Goal: Task Accomplishment & Management: Use online tool/utility

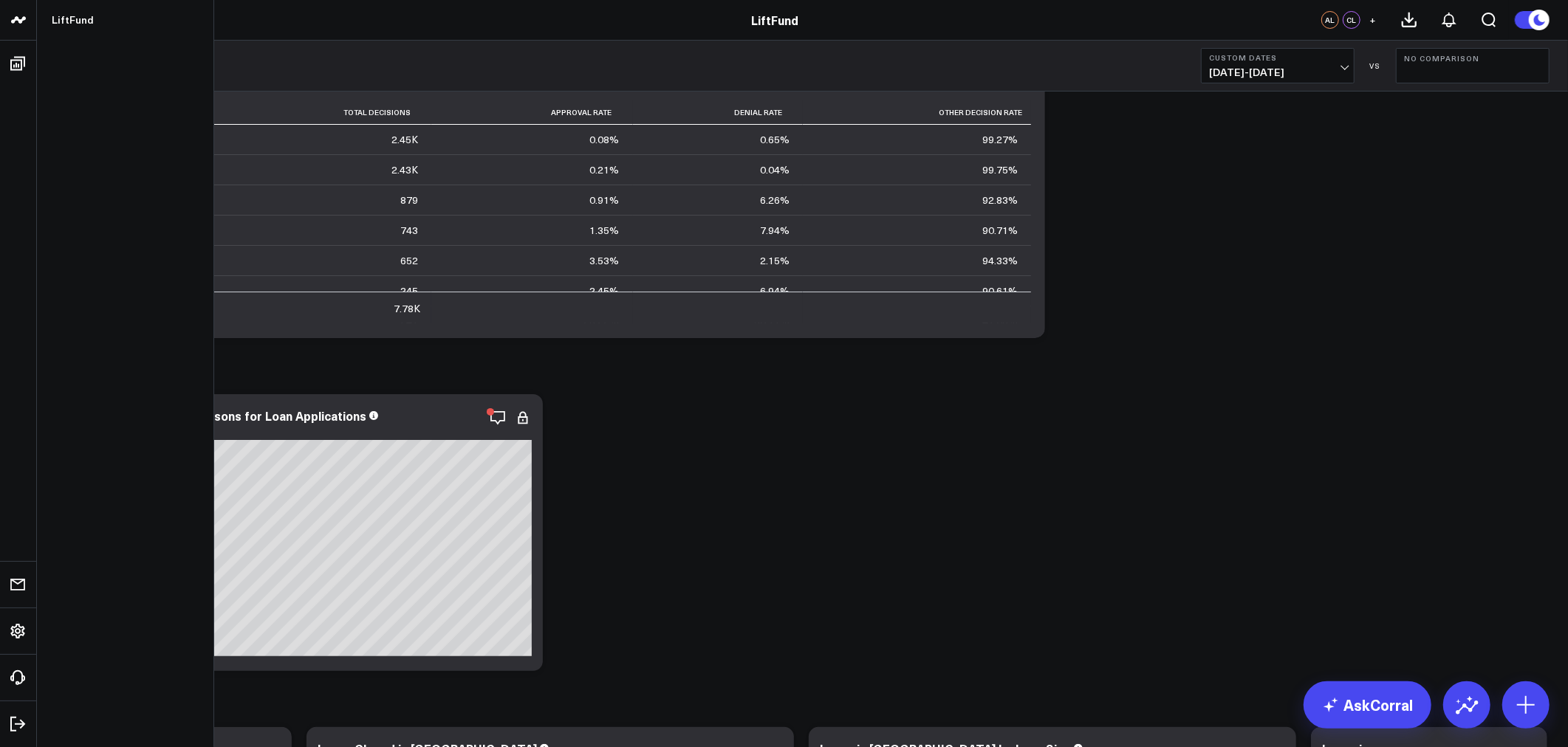
scroll to position [105, 0]
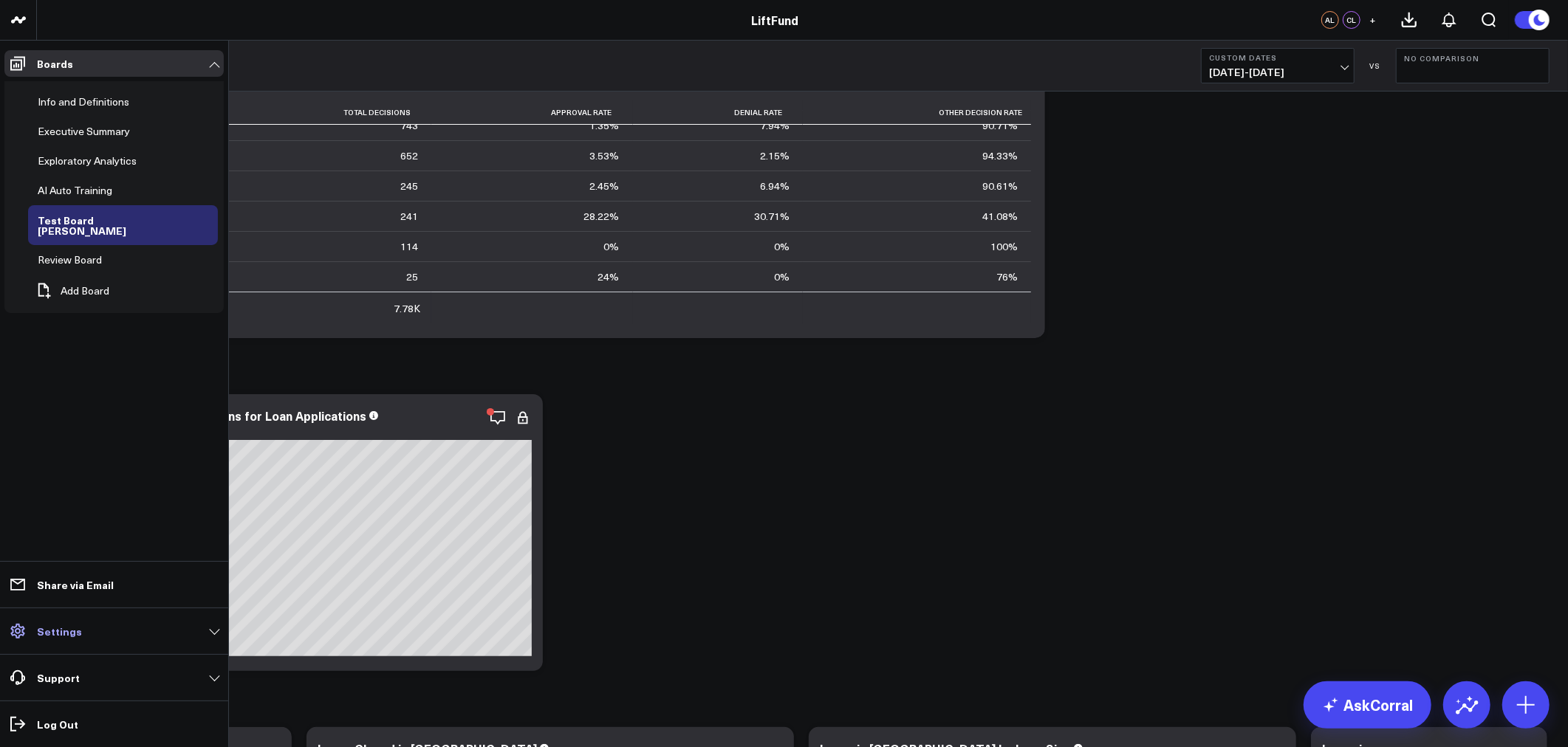
click at [54, 629] on p "Settings" at bounding box center [59, 631] width 45 height 12
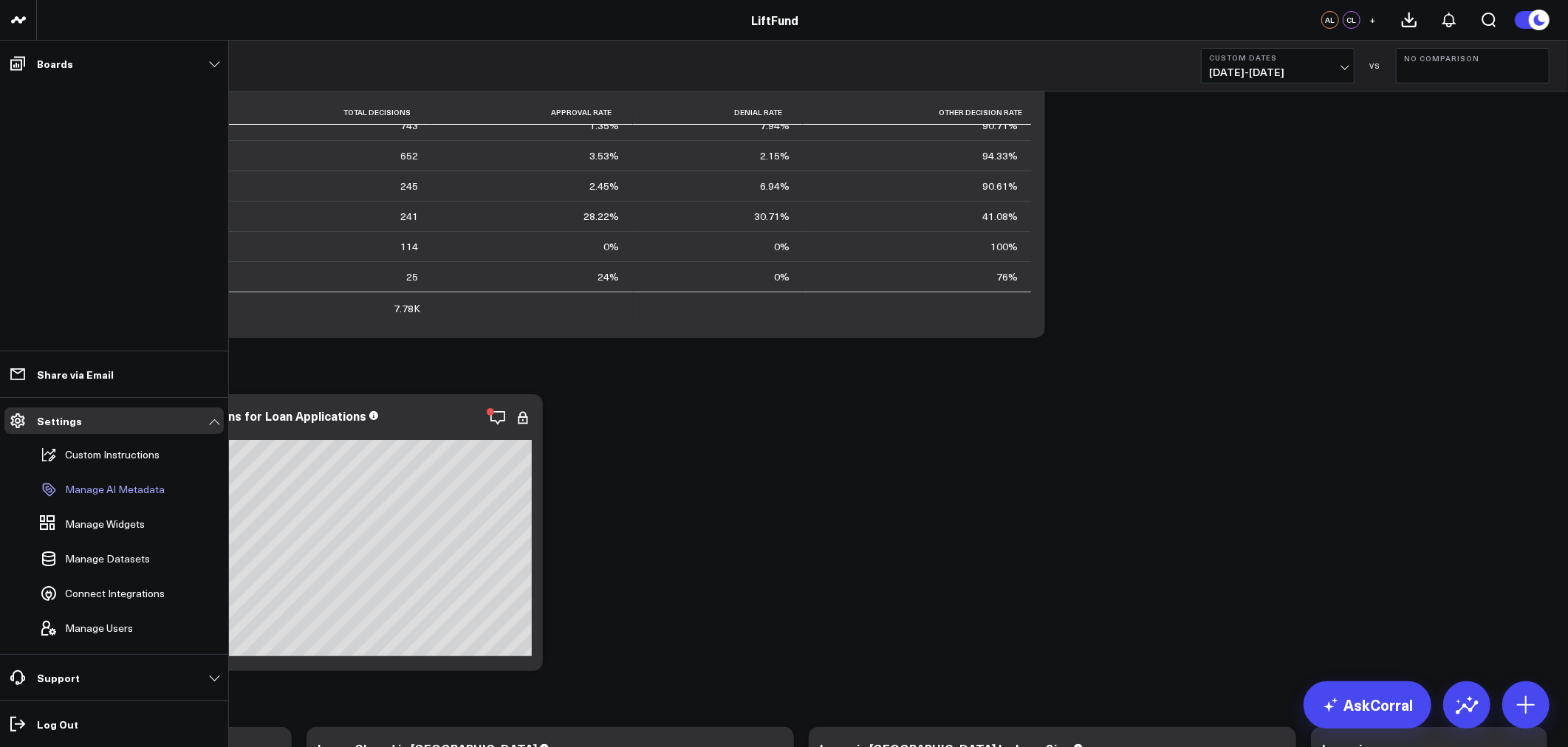
click at [127, 480] on link "Manage AI Metadata" at bounding box center [106, 490] width 146 height 33
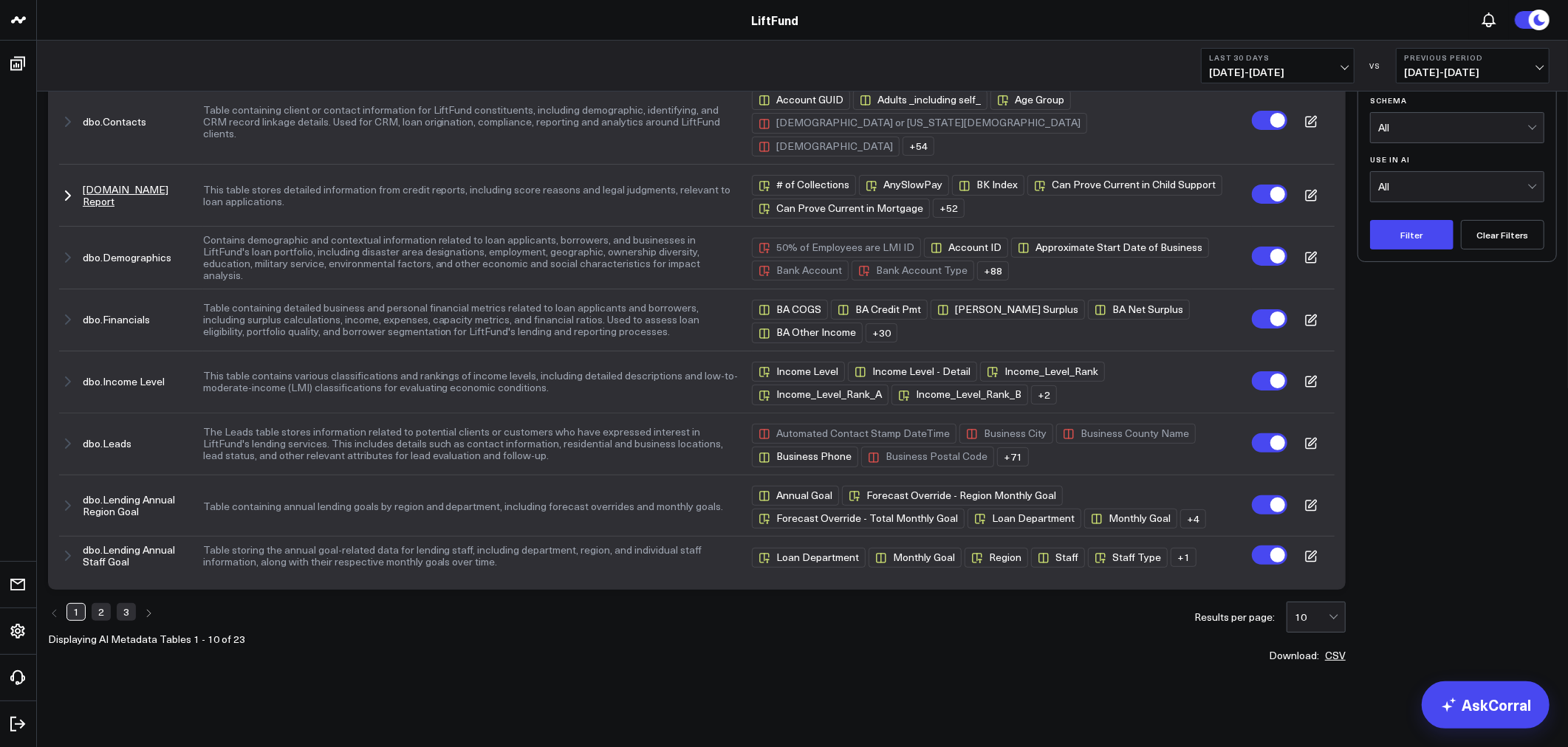
scroll to position [254, 0]
click at [100, 616] on link "2" at bounding box center [101, 609] width 19 height 17
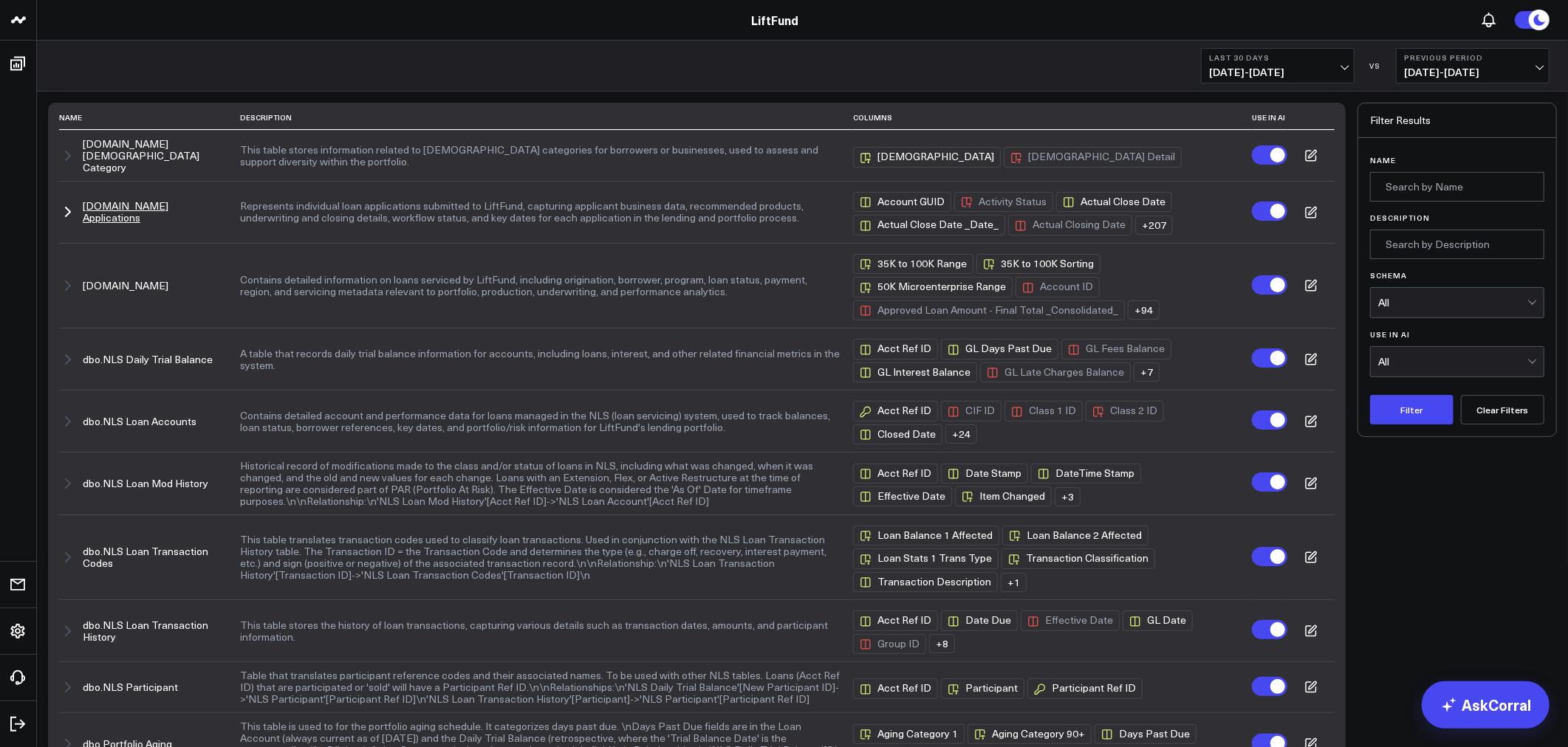
click at [96, 205] on button "dbo.Loan Applications" at bounding box center [155, 212] width 144 height 24
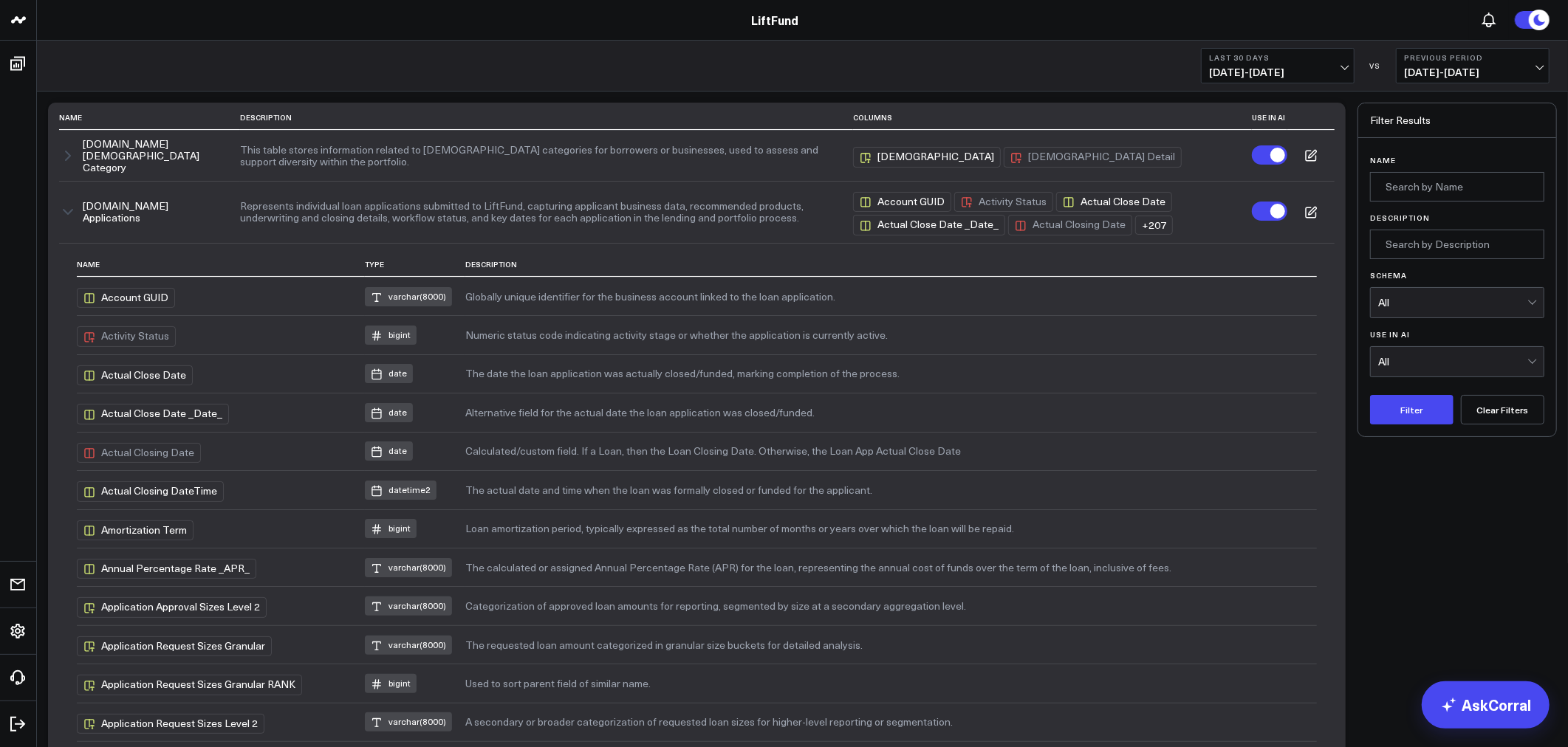
click at [288, 37] on header "LiftFund LiftFund" at bounding box center [784, 20] width 1568 height 41
click at [71, 209] on icon "button" at bounding box center [68, 211] width 9 height 5
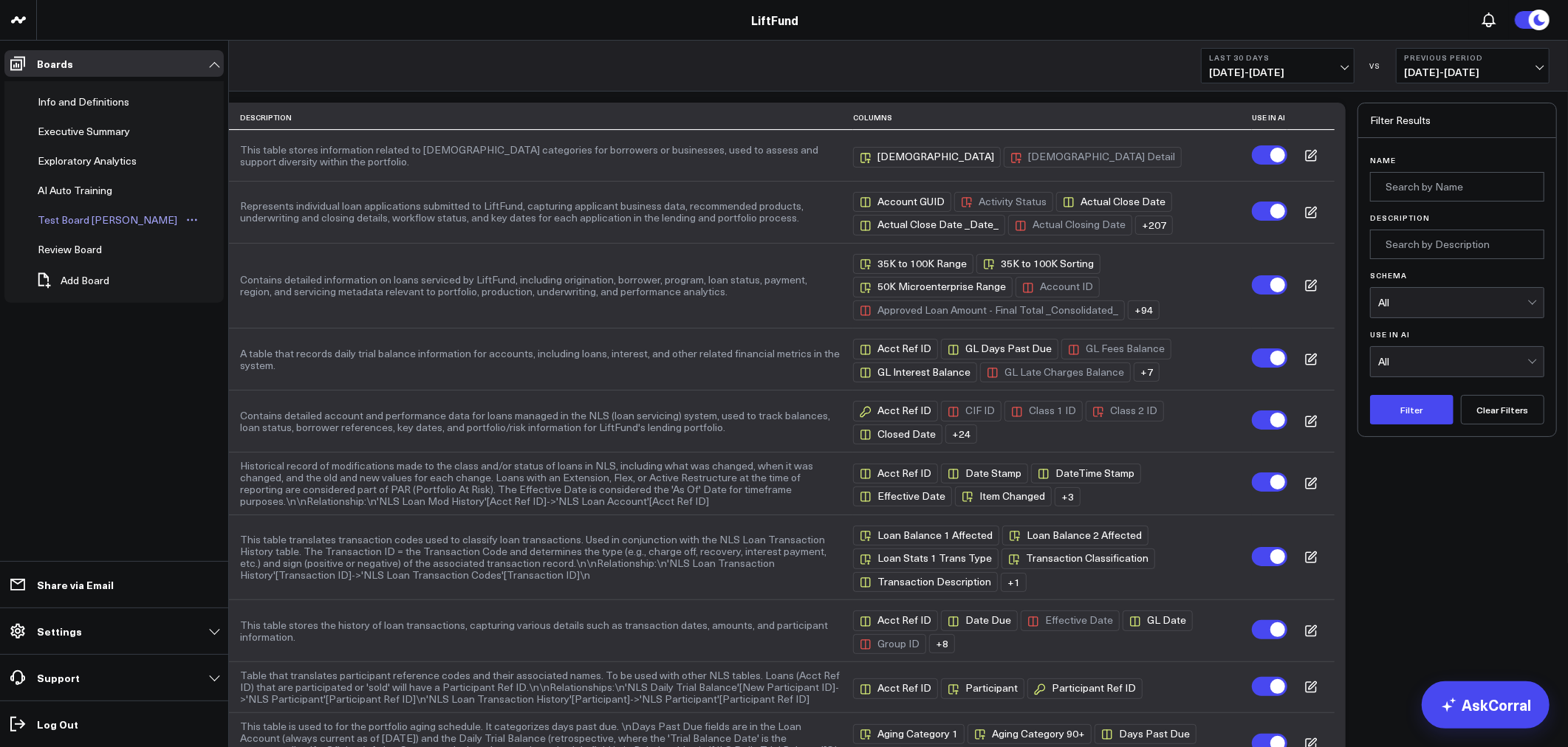
click at [71, 227] on div "Test Board [PERSON_NAME]" at bounding box center [106, 219] width 147 height 17
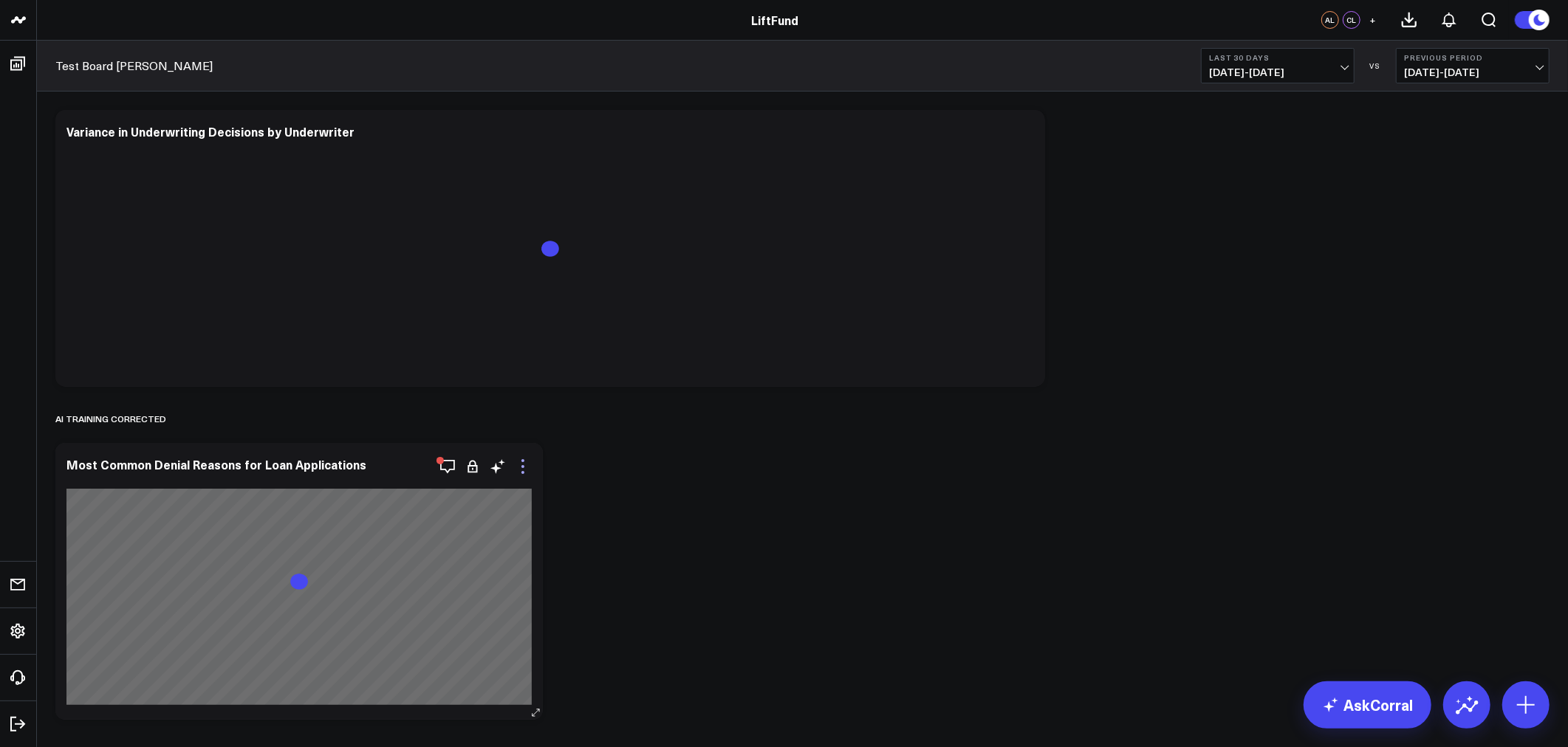
click at [522, 467] on icon at bounding box center [522, 466] width 3 height 3
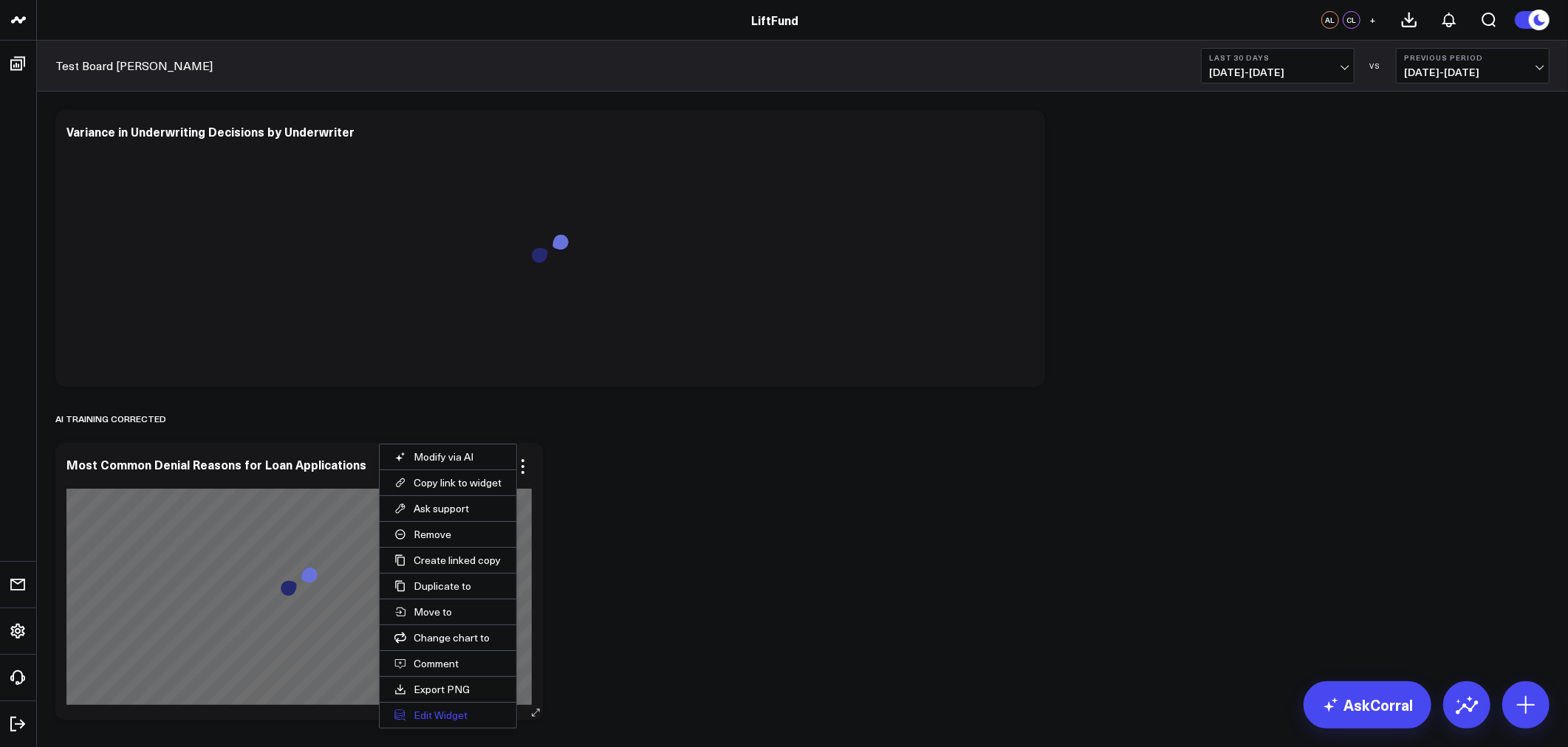
click at [456, 717] on button "Edit Widget" at bounding box center [448, 715] width 137 height 25
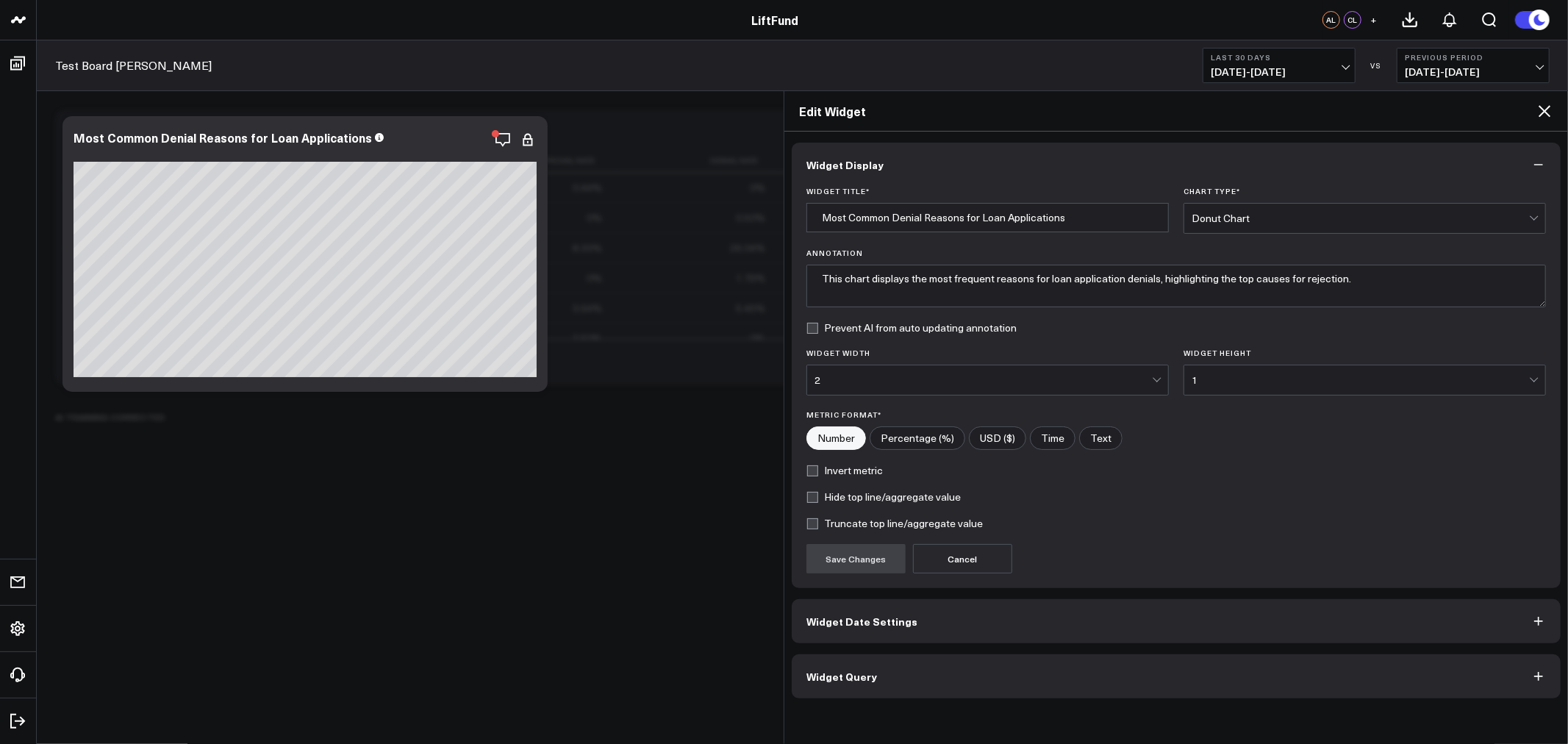
click at [833, 687] on button "Widget Query" at bounding box center [1176, 676] width 769 height 44
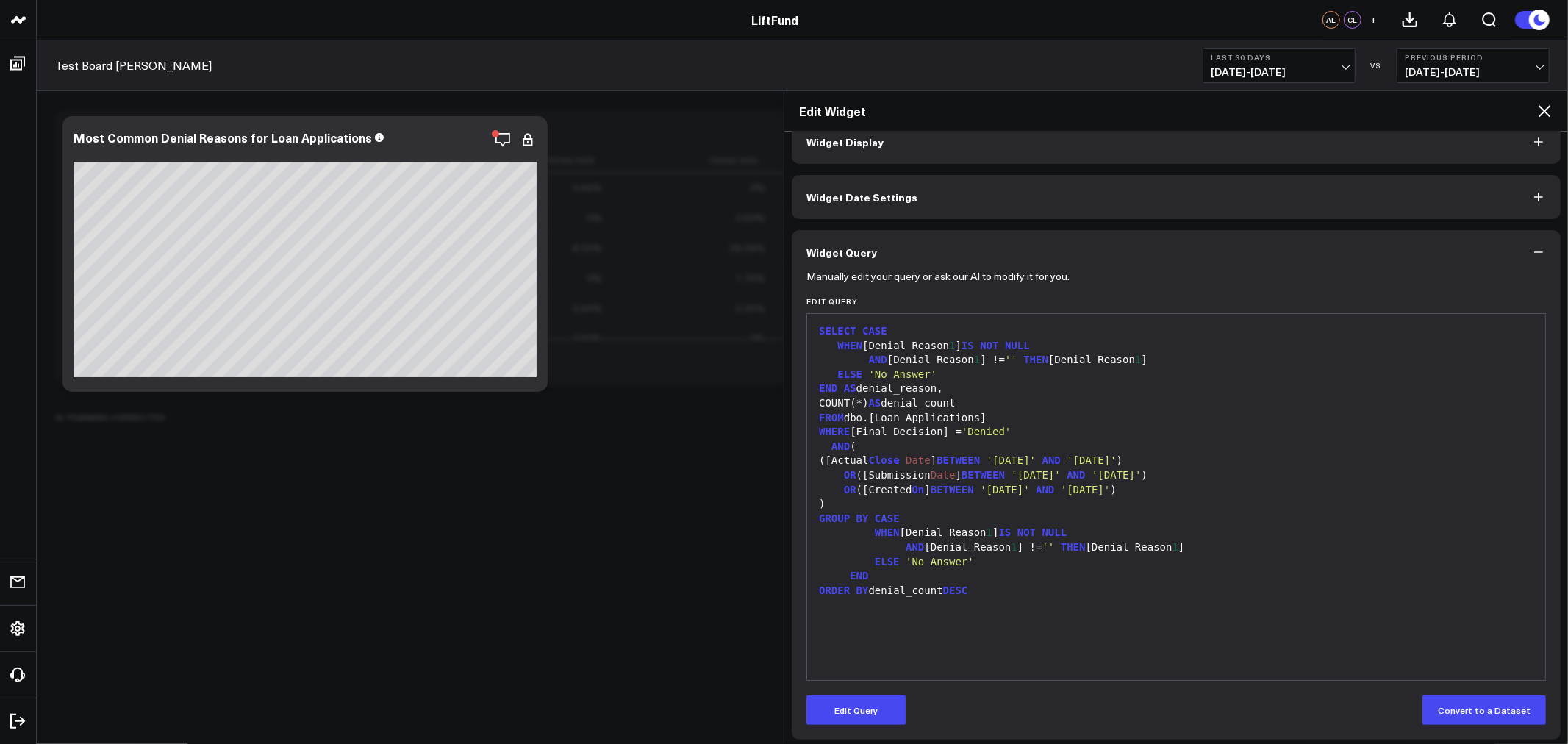
scroll to position [29, 0]
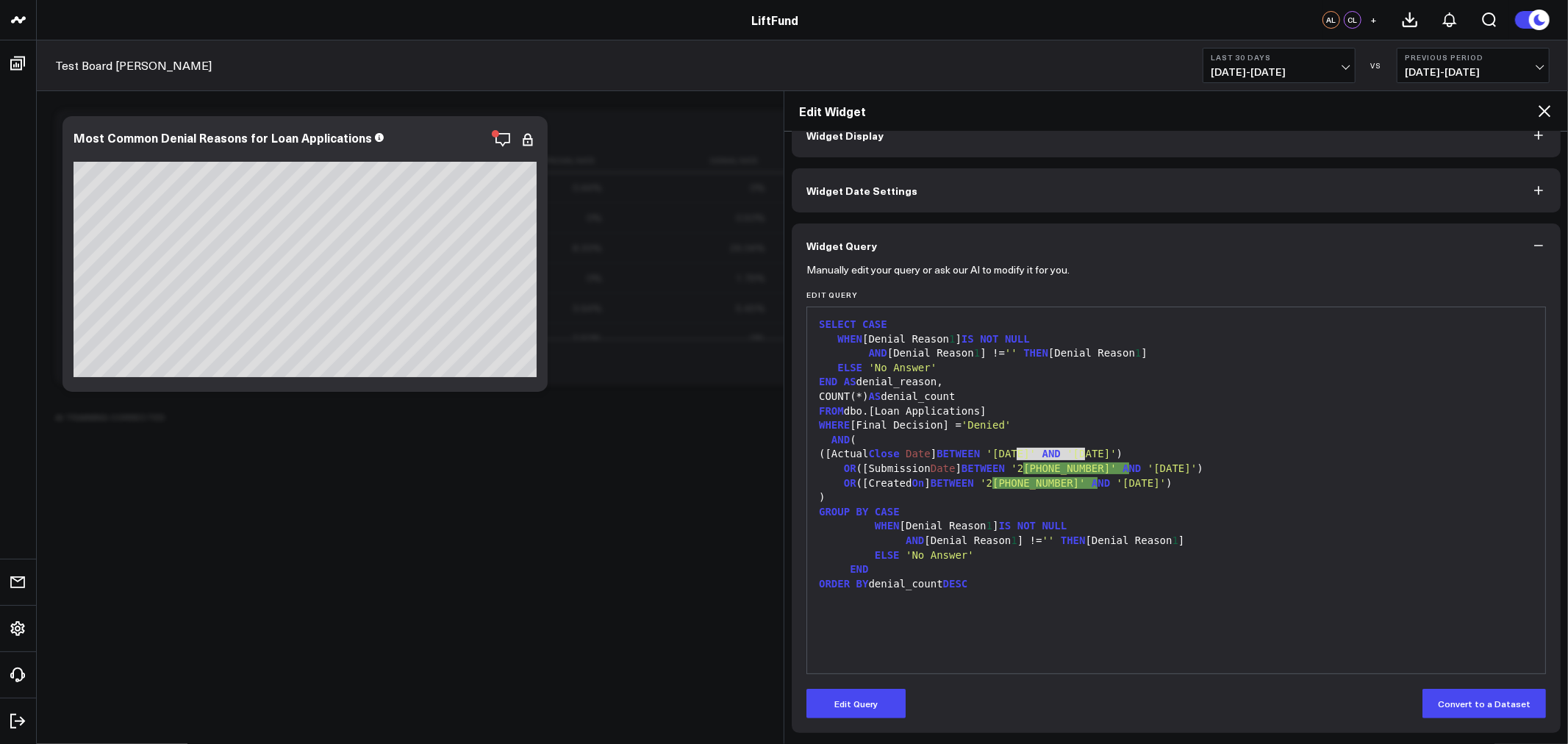
drag, startPoint x: 1019, startPoint y: 449, endPoint x: 1086, endPoint y: 461, distance: 68.1
click at [1086, 461] on div "SELECT CASE WHEN [Denial Reason 1 ] IS NOT NULL AND [Denial Reason 1 ] != '' TH…" at bounding box center [1176, 490] width 723 height 352
click at [1272, 442] on div "AND (" at bounding box center [1176, 440] width 723 height 14
click at [721, 610] on div "Modify via AI Copy link to widget Ask support Remove Create linked copy Info an…" at bounding box center [799, 579] width 1502 height 953
click at [984, 614] on div "SELECT CASE WHEN [Denial Reason 1 ] IS NOT NULL AND [Denial Reason 1 ] != '' TH…" at bounding box center [1176, 490] width 723 height 352
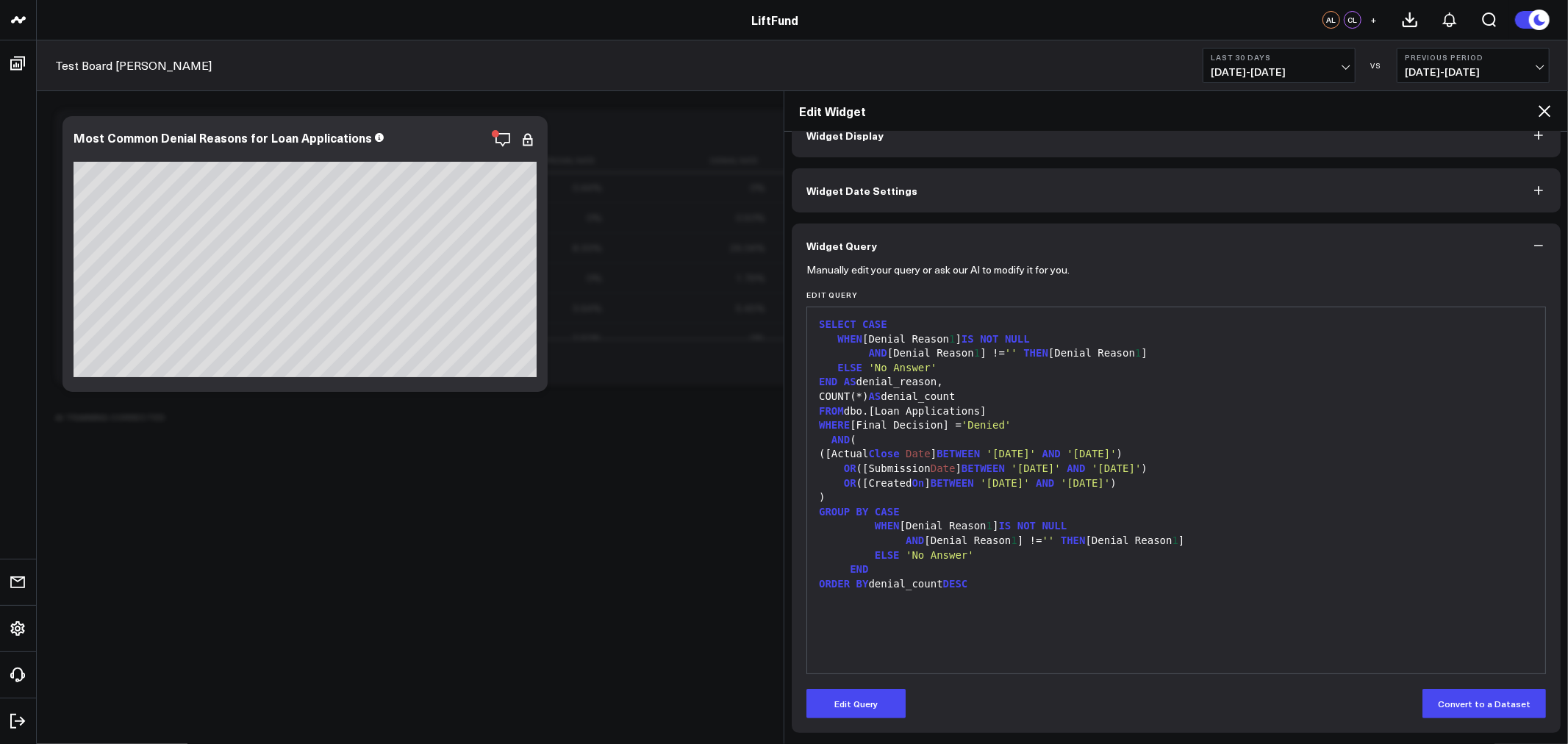
click at [939, 594] on div "SELECT CASE WHEN [Denial Reason 1 ] IS NOT NULL AND [Denial Reason 1 ] != '' TH…" at bounding box center [1176, 490] width 723 height 352
